Goal: Information Seeking & Learning: Learn about a topic

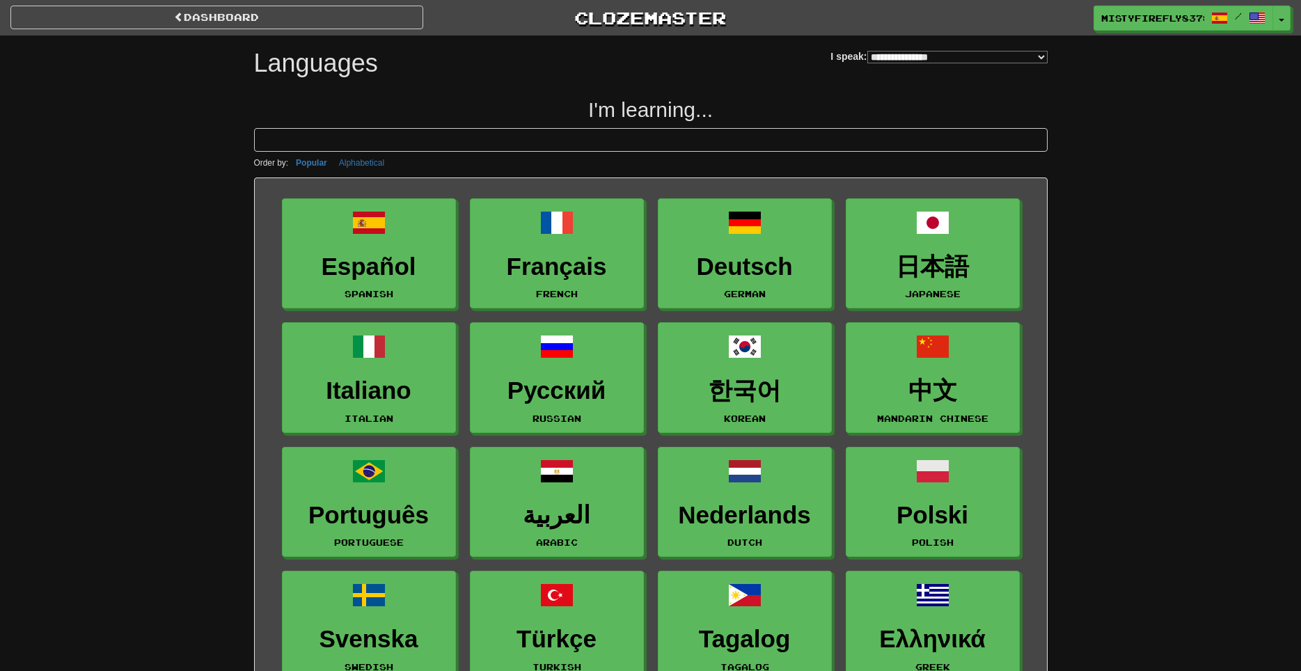
select select "*******"
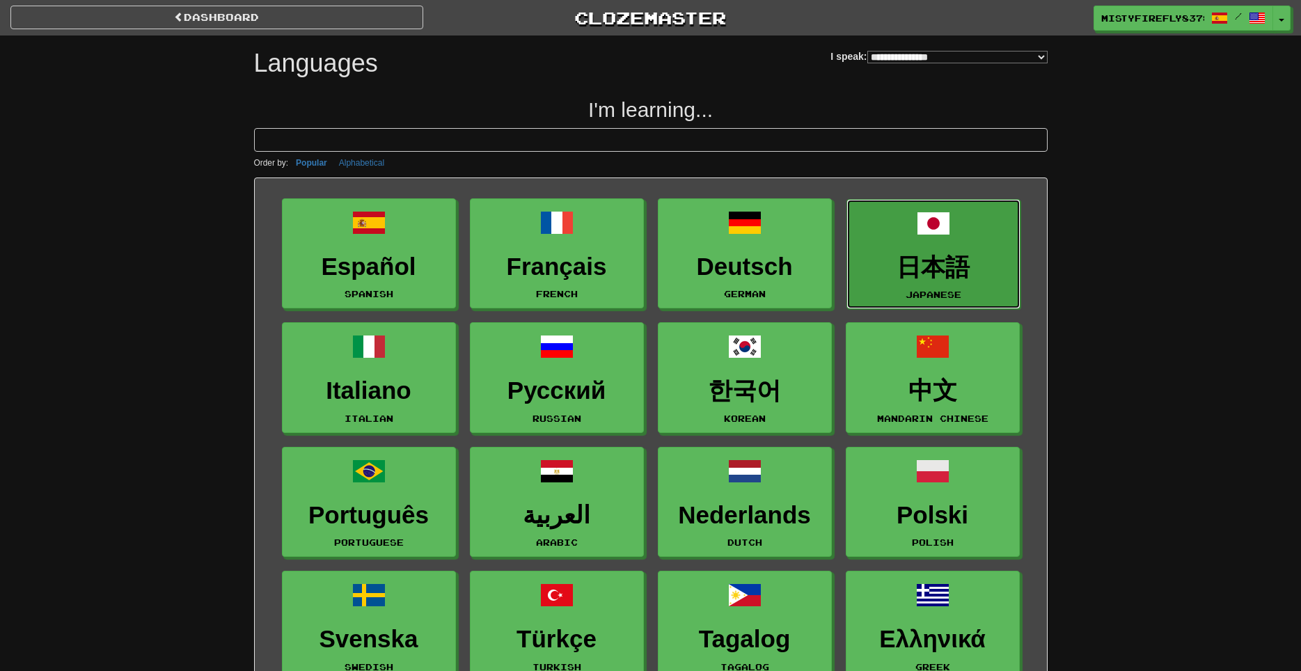
click at [941, 278] on h3 "日本語" at bounding box center [933, 267] width 159 height 27
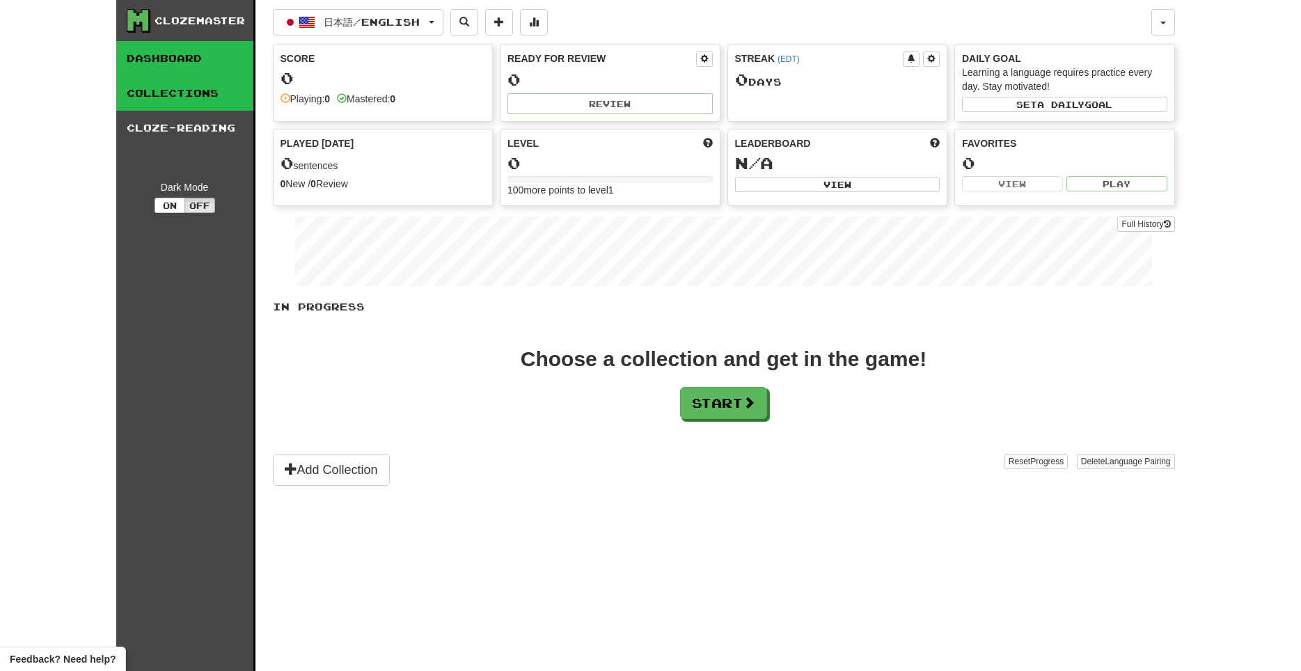
click at [191, 100] on link "Collections" at bounding box center [184, 93] width 137 height 35
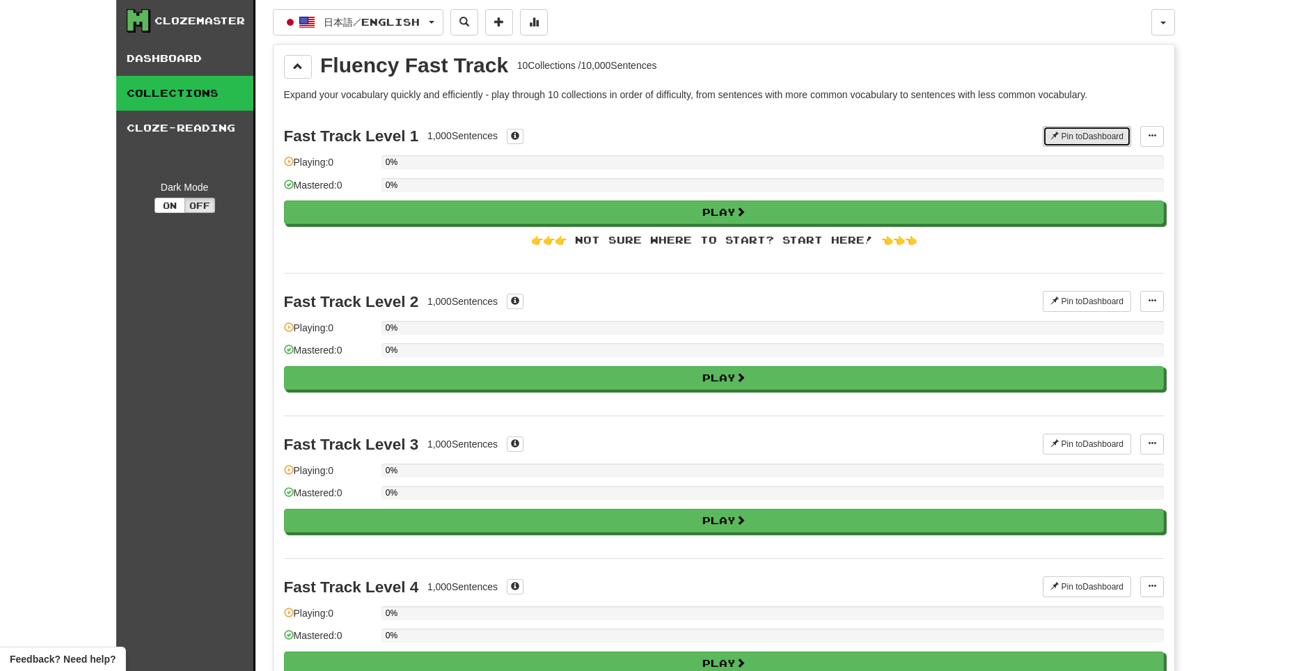
click at [1090, 136] on button "Pin to Dashboard" at bounding box center [1087, 136] width 88 height 21
click at [154, 54] on link "Dashboard" at bounding box center [184, 58] width 137 height 35
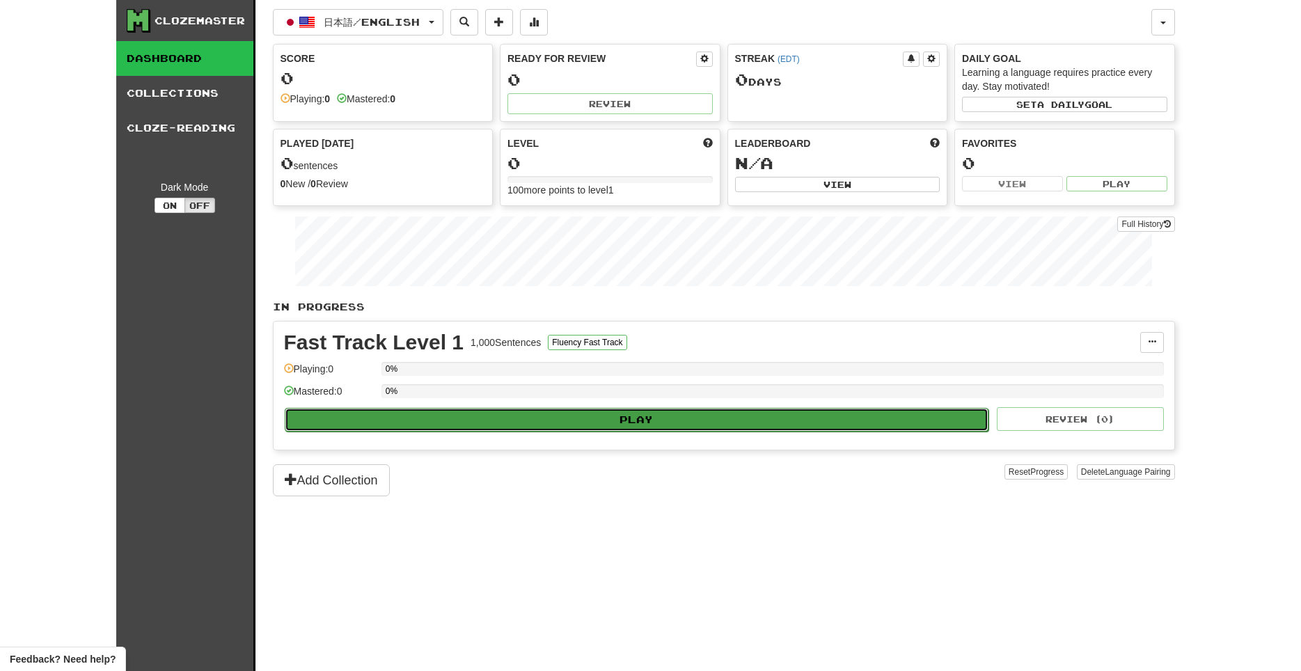
click at [549, 425] on button "Play" at bounding box center [637, 420] width 705 height 24
select select "**"
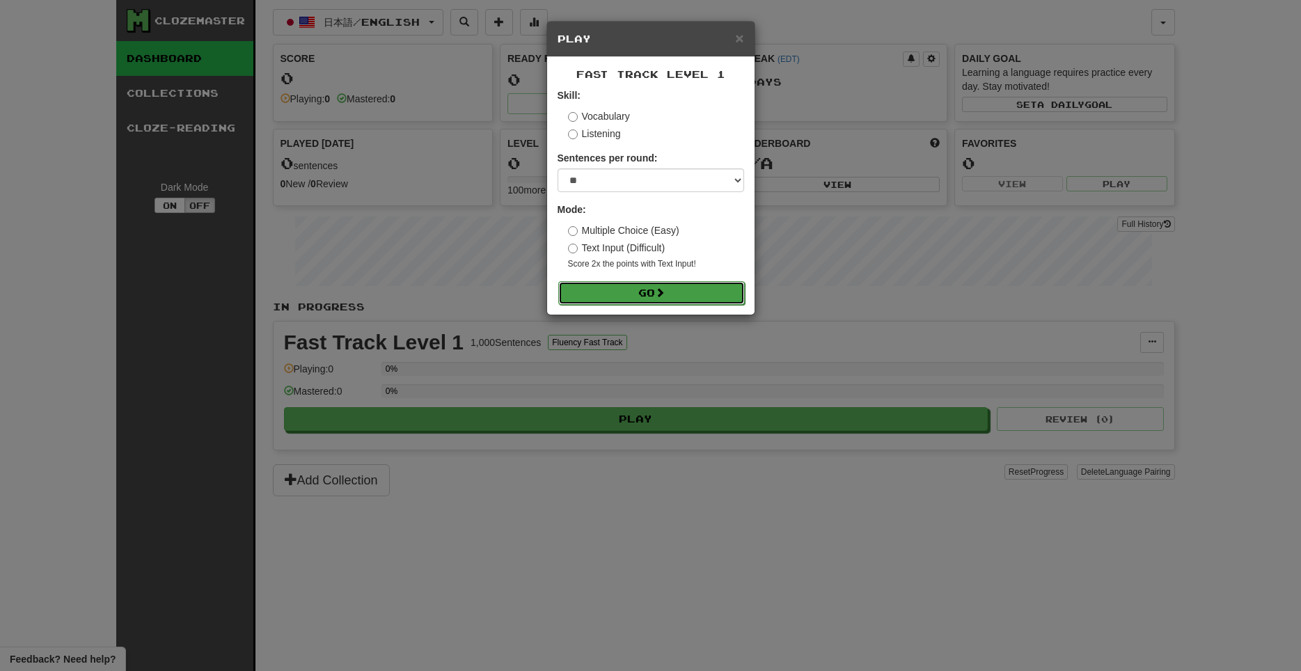
click at [631, 293] on button "Go" at bounding box center [651, 293] width 187 height 24
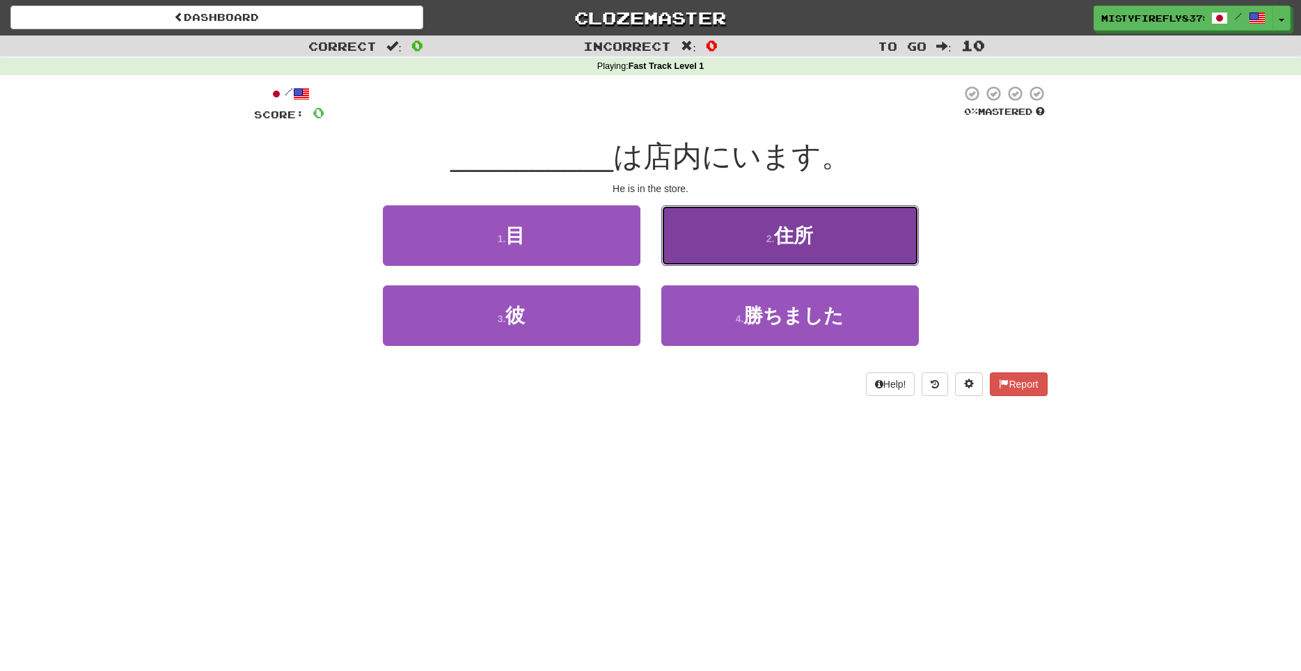
click at [716, 211] on button "2 . 住所" at bounding box center [790, 235] width 258 height 61
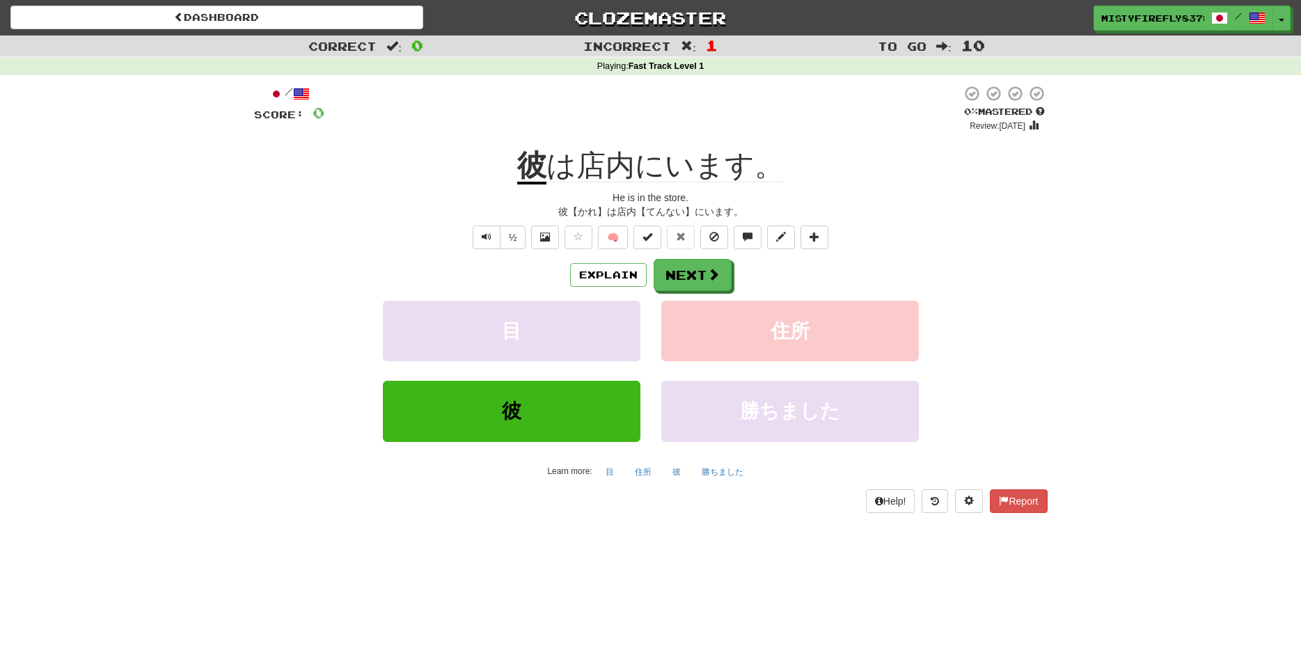
click at [395, 223] on div "/ Score: 0 0 % Mastered Review: 2025-09-22 彼 は店内にいます。 He is in the store. 彼【かれ】…" at bounding box center [651, 298] width 794 height 427
click at [684, 285] on button "Next" at bounding box center [693, 276] width 78 height 32
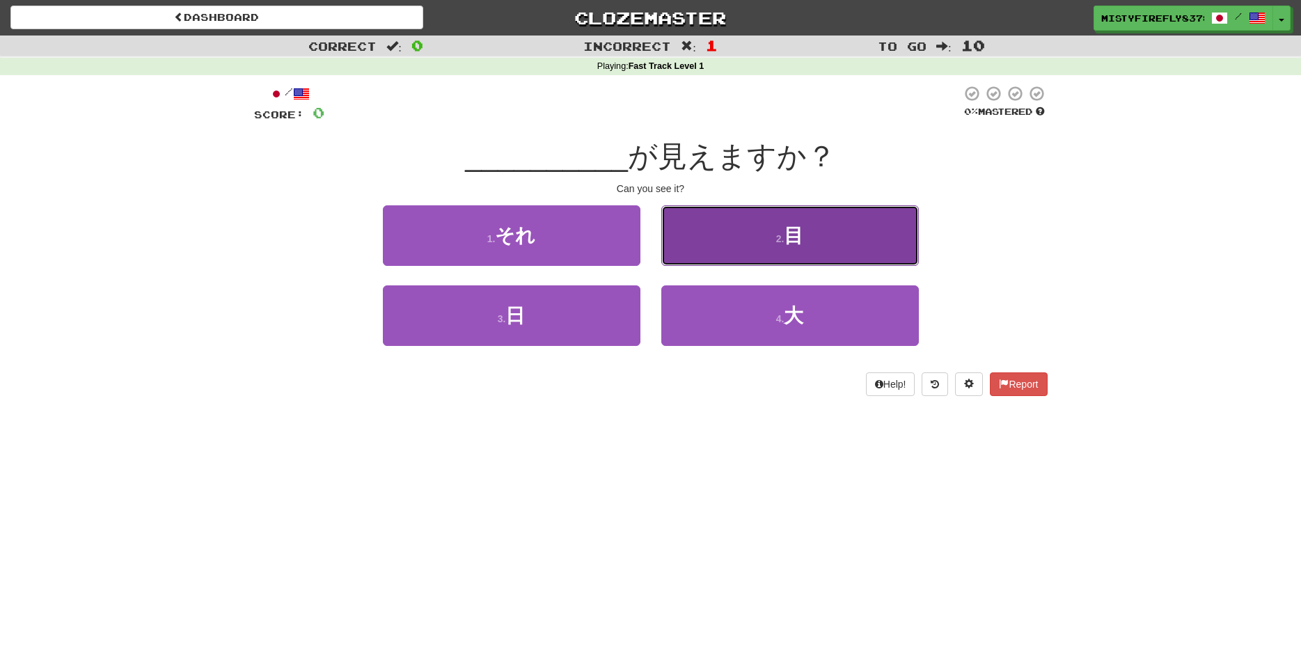
click at [683, 239] on button "2 . 目" at bounding box center [790, 235] width 258 height 61
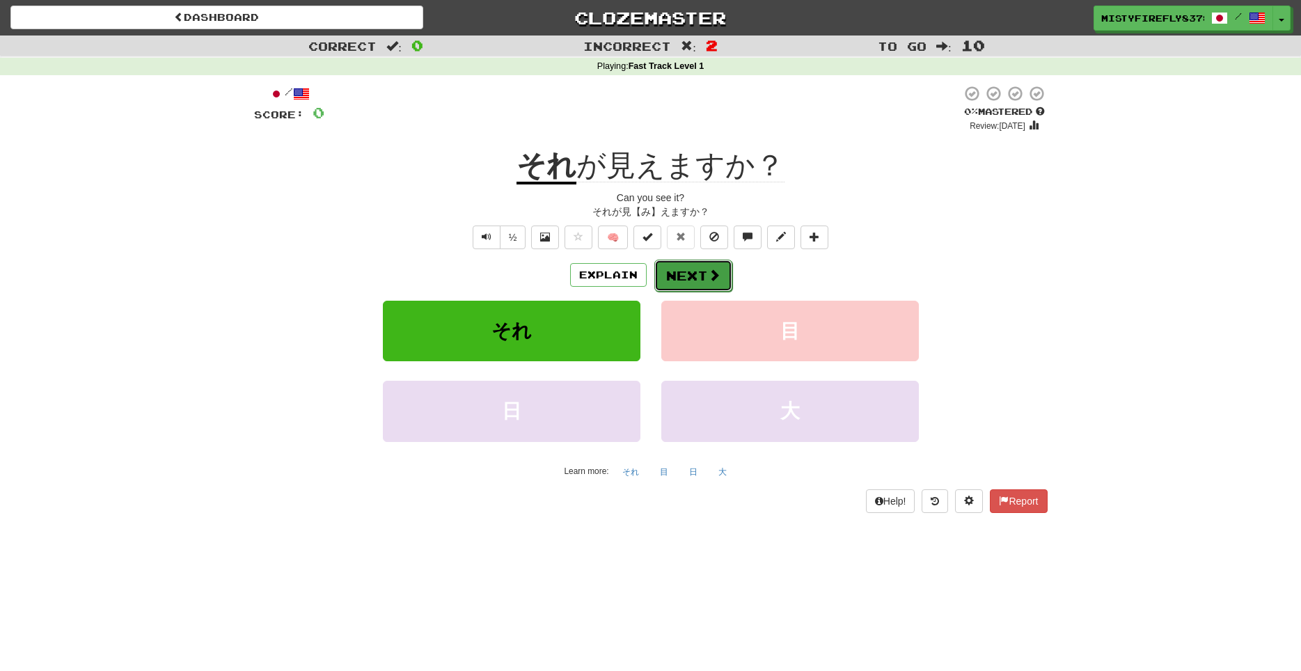
click at [685, 283] on button "Next" at bounding box center [693, 276] width 78 height 32
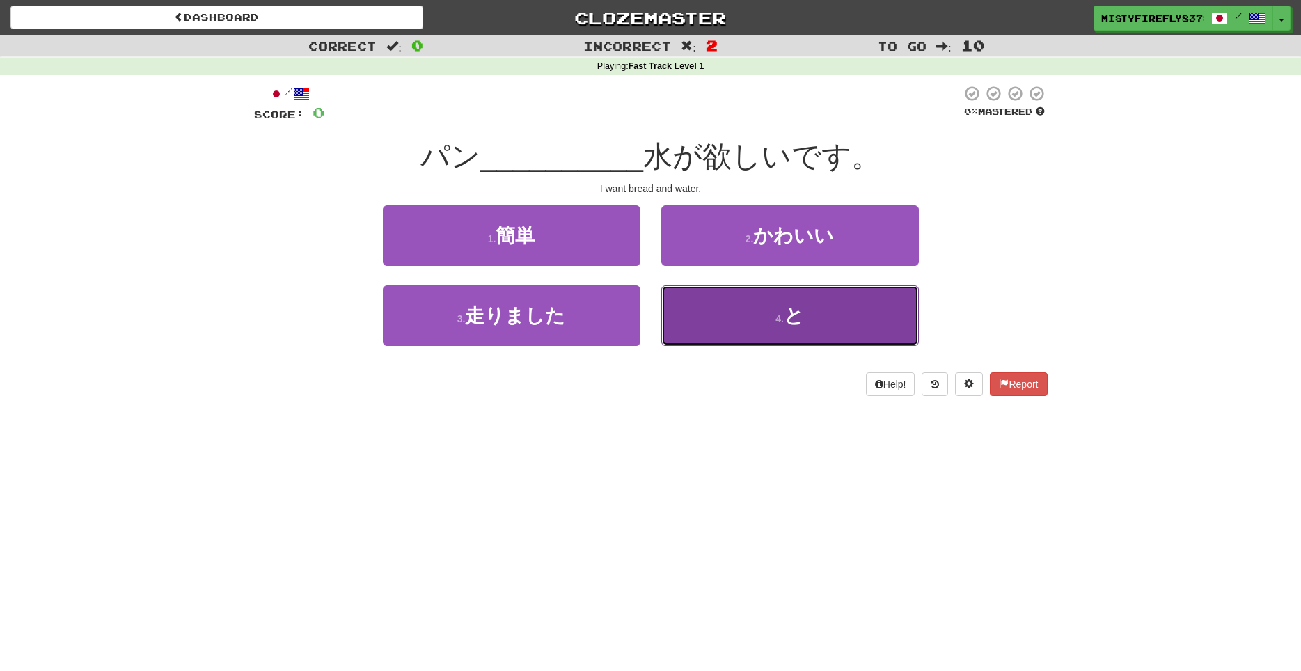
click at [712, 335] on button "4 . と" at bounding box center [790, 315] width 258 height 61
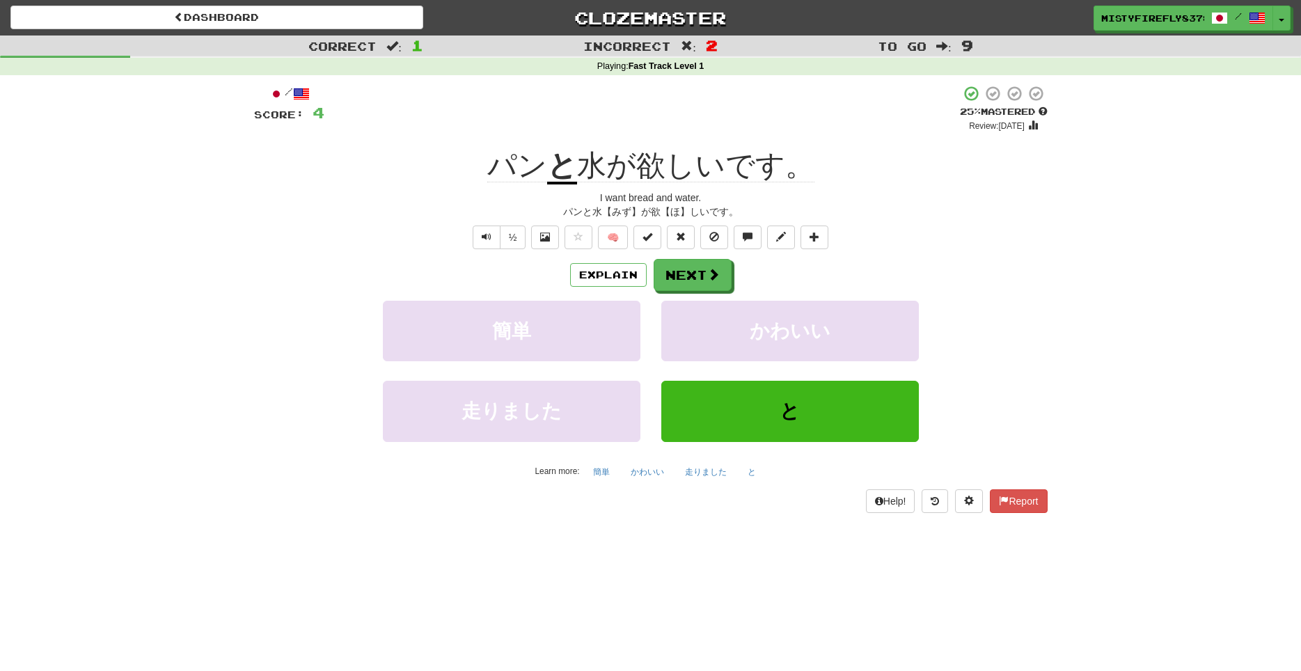
click at [365, 231] on div "½ 🧠" at bounding box center [651, 238] width 794 height 24
click at [673, 277] on button "Next" at bounding box center [693, 276] width 78 height 32
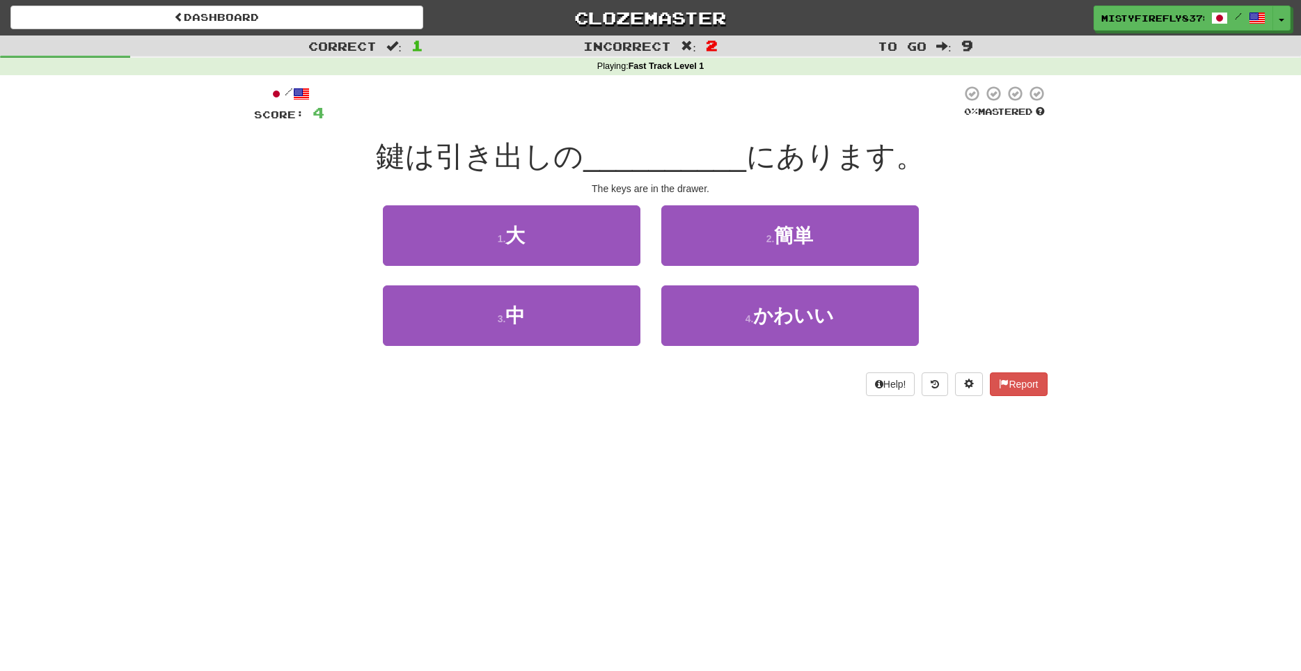
click at [514, 104] on div at bounding box center [642, 104] width 637 height 38
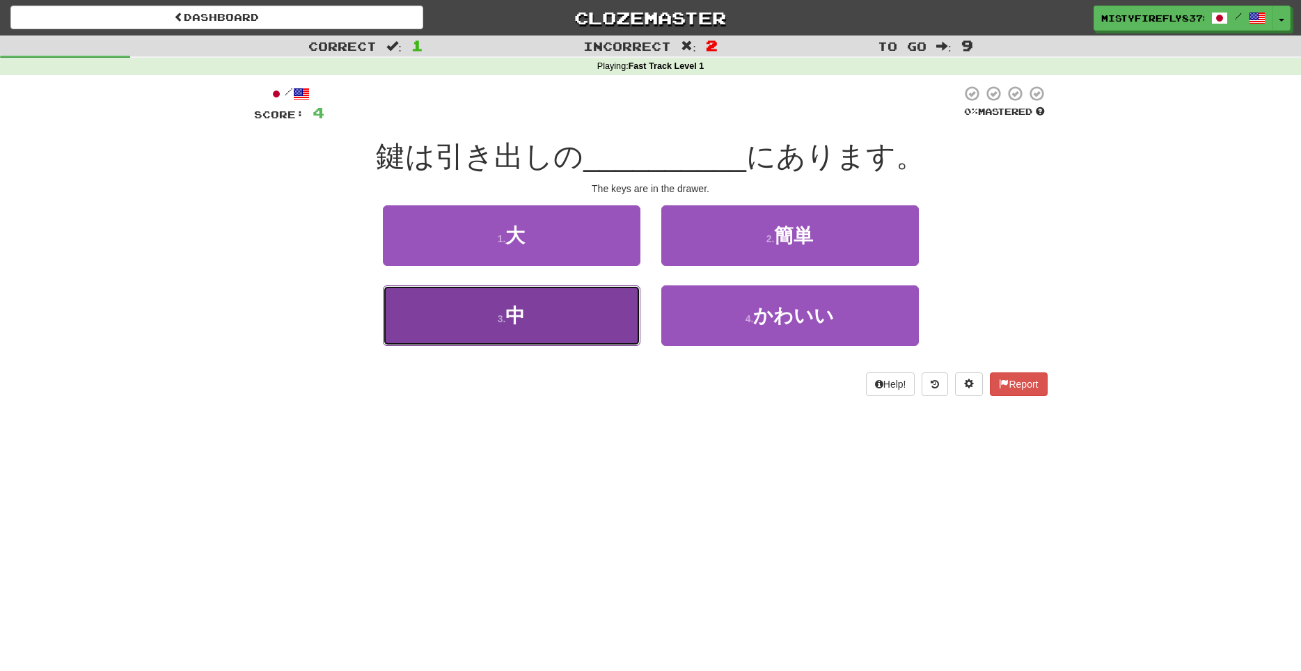
click at [606, 334] on button "3 . 中" at bounding box center [512, 315] width 258 height 61
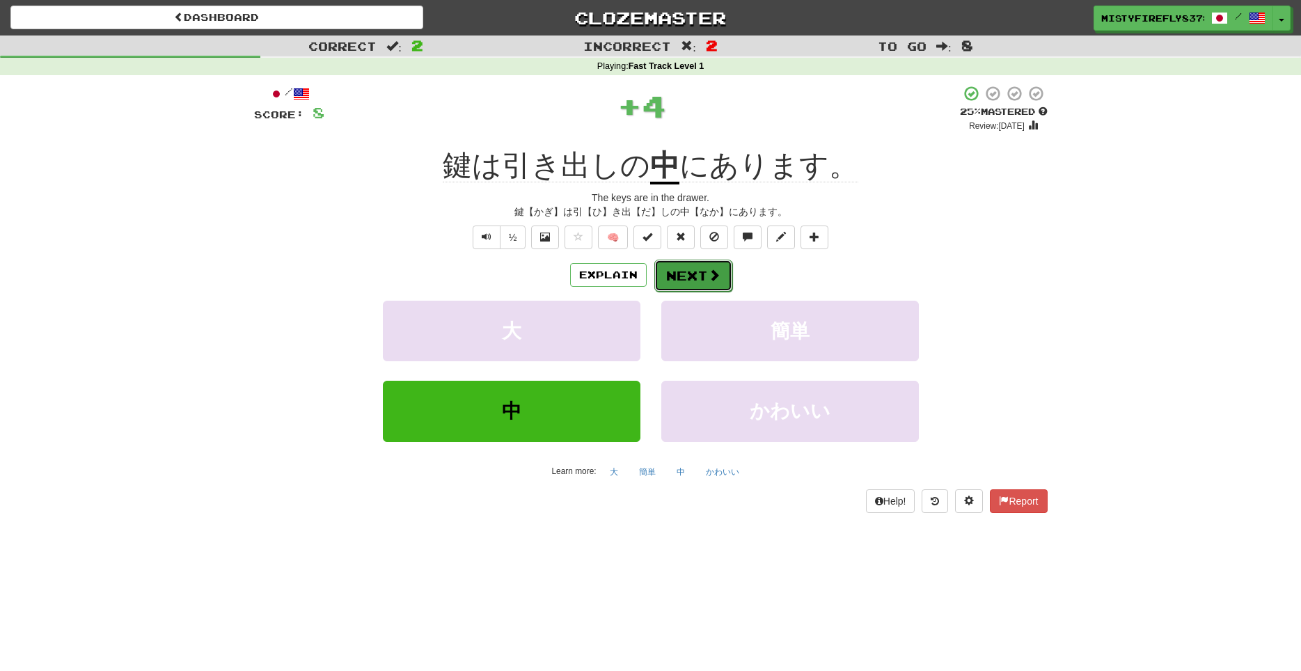
click at [712, 277] on span at bounding box center [714, 275] width 13 height 13
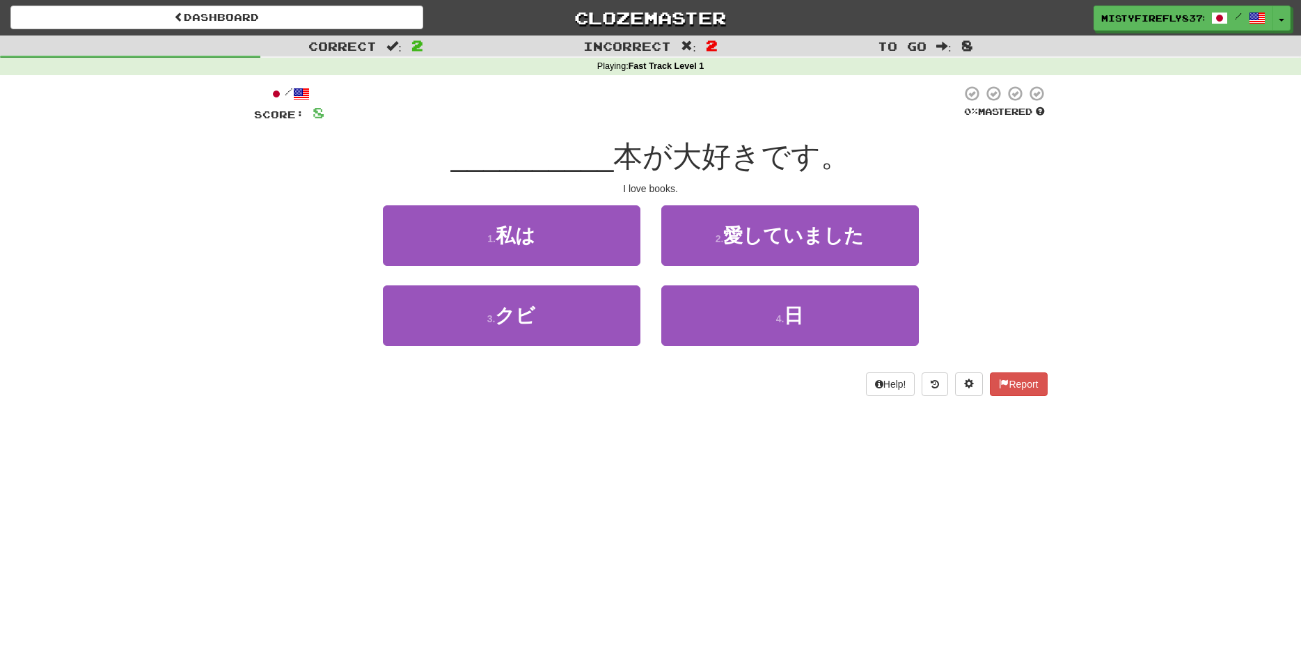
click at [310, 193] on div "I love books." at bounding box center [651, 189] width 794 height 14
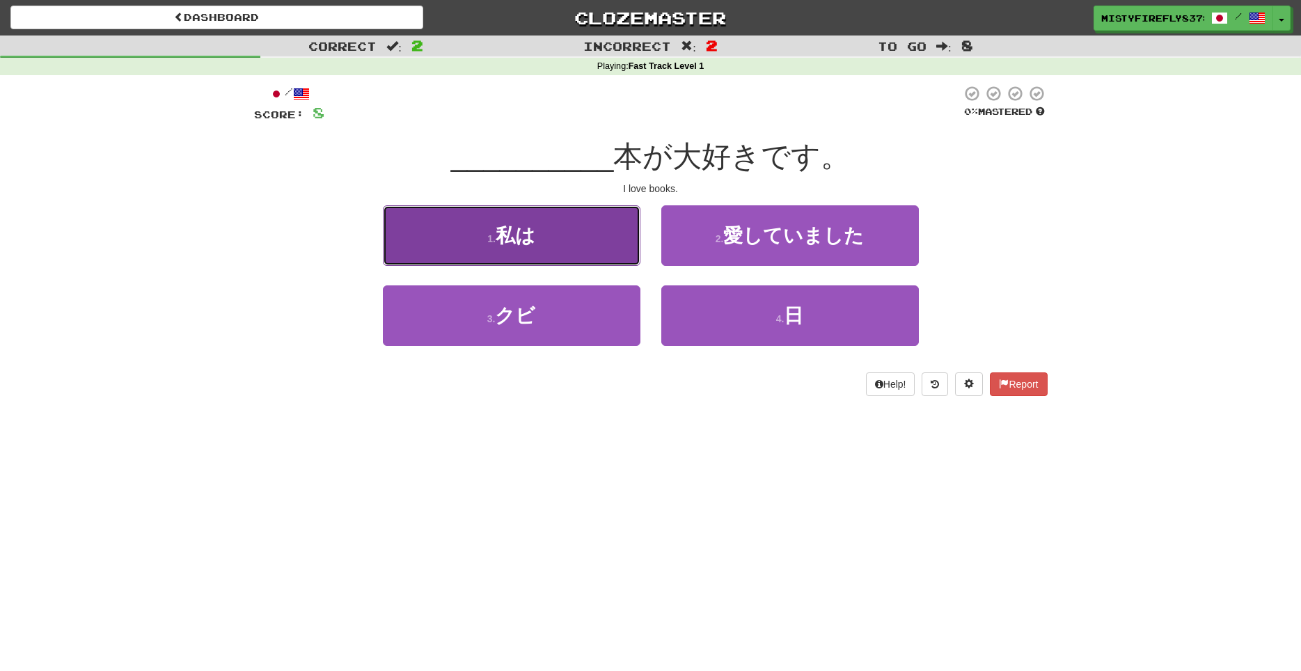
click at [589, 251] on button "1 . 私は" at bounding box center [512, 235] width 258 height 61
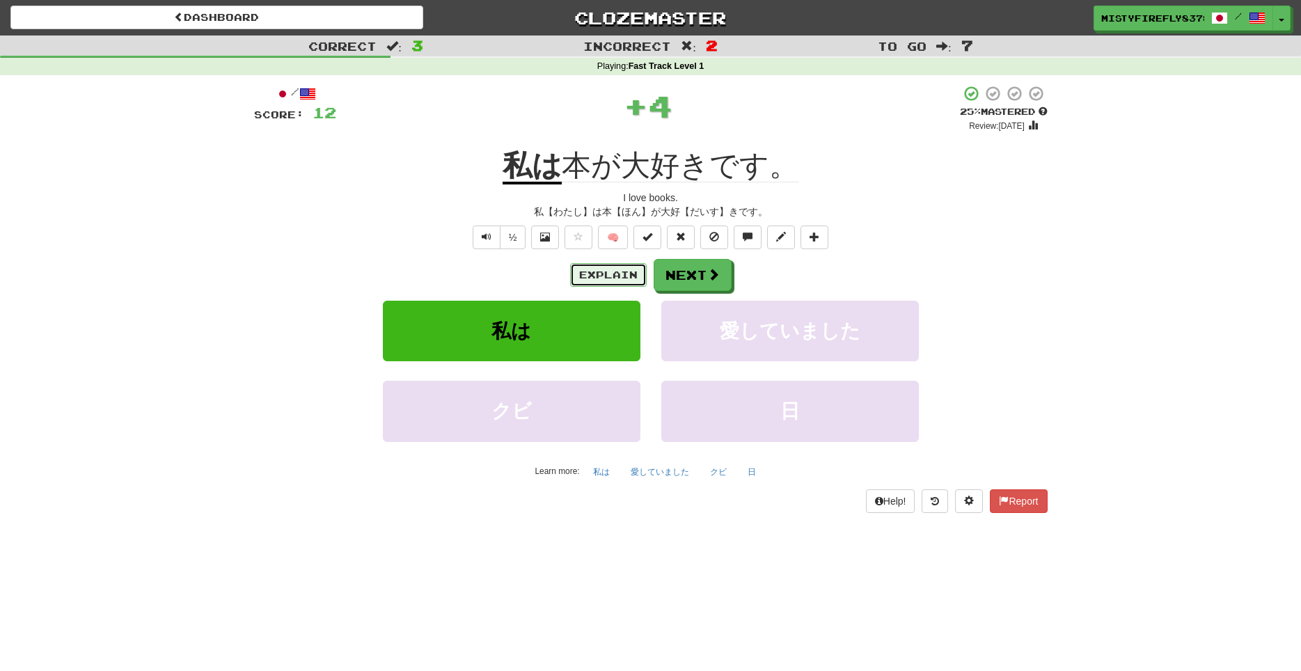
click at [578, 277] on button "Explain" at bounding box center [608, 275] width 77 height 24
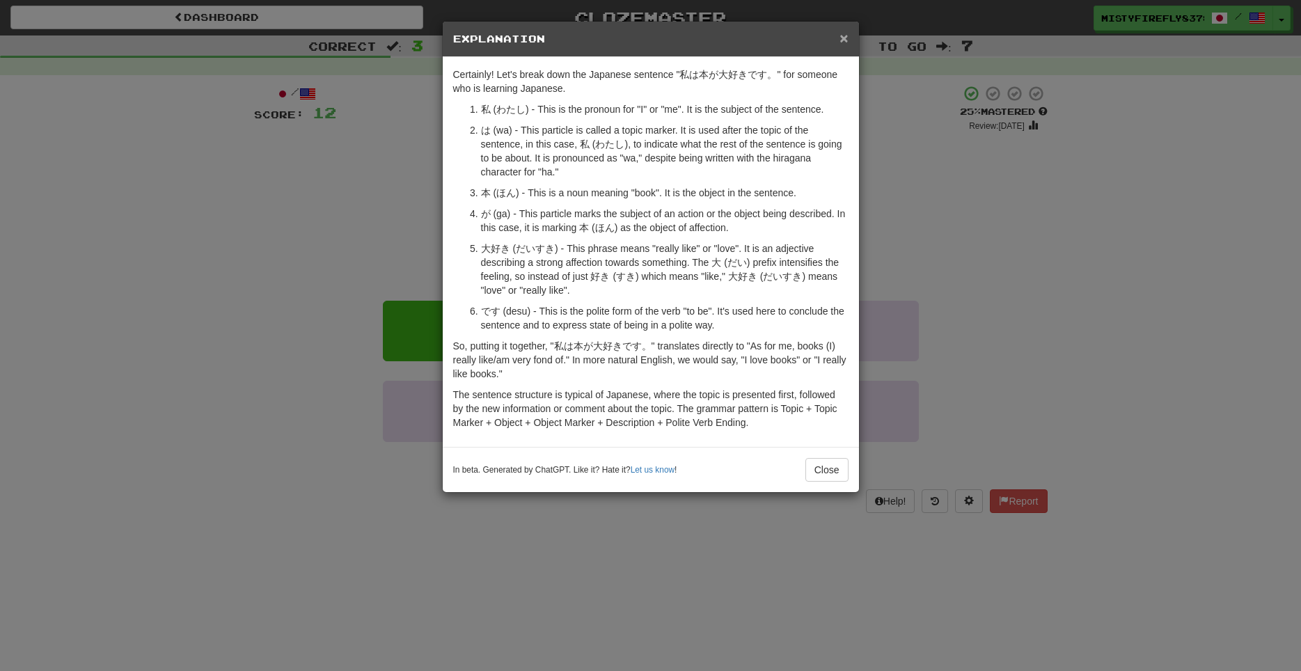
click at [844, 41] on span "×" at bounding box center [844, 38] width 8 height 16
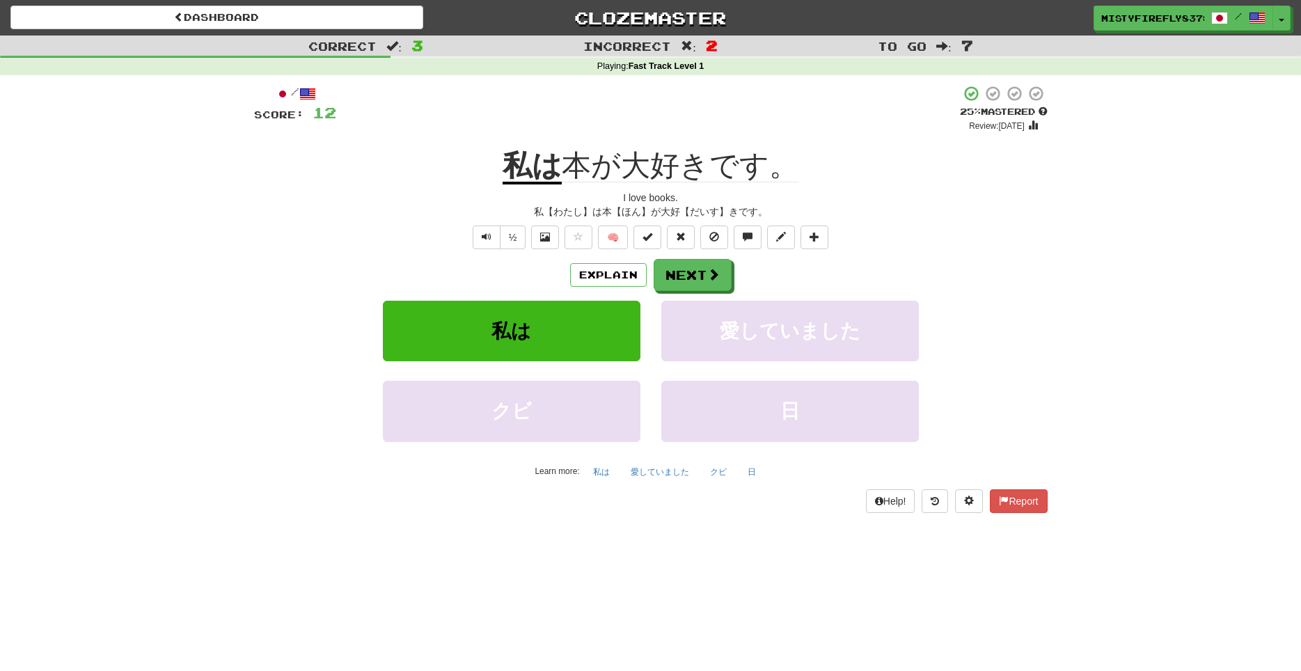
click at [870, 155] on div "私は 本が大好きです。" at bounding box center [651, 166] width 794 height 38
click at [708, 273] on span at bounding box center [714, 275] width 13 height 13
